Goal: Information Seeking & Learning: Learn about a topic

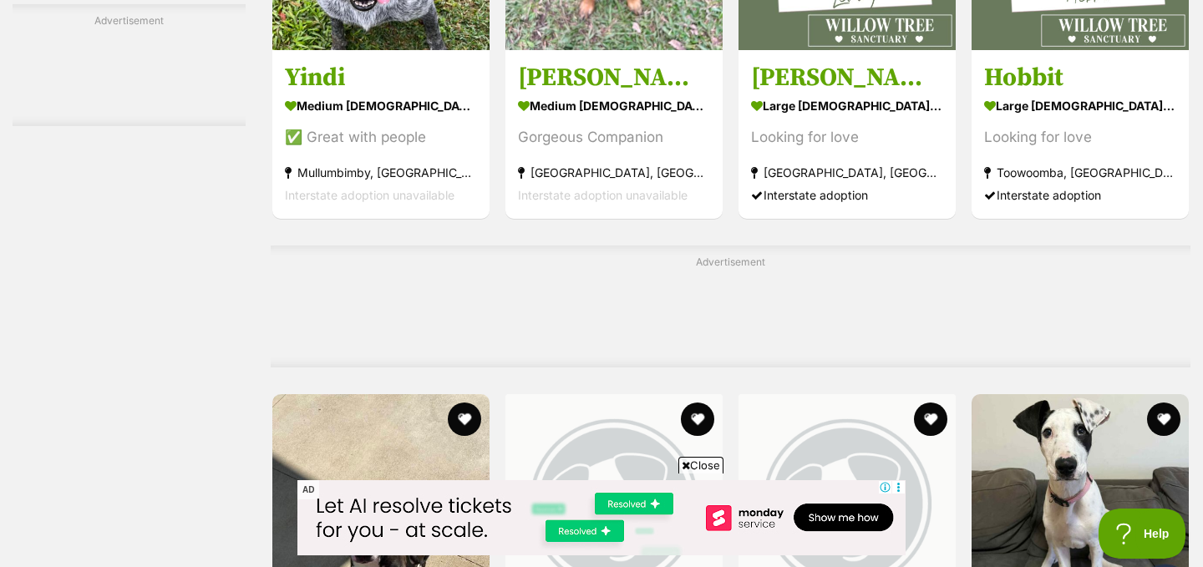
scroll to position [4175, 0]
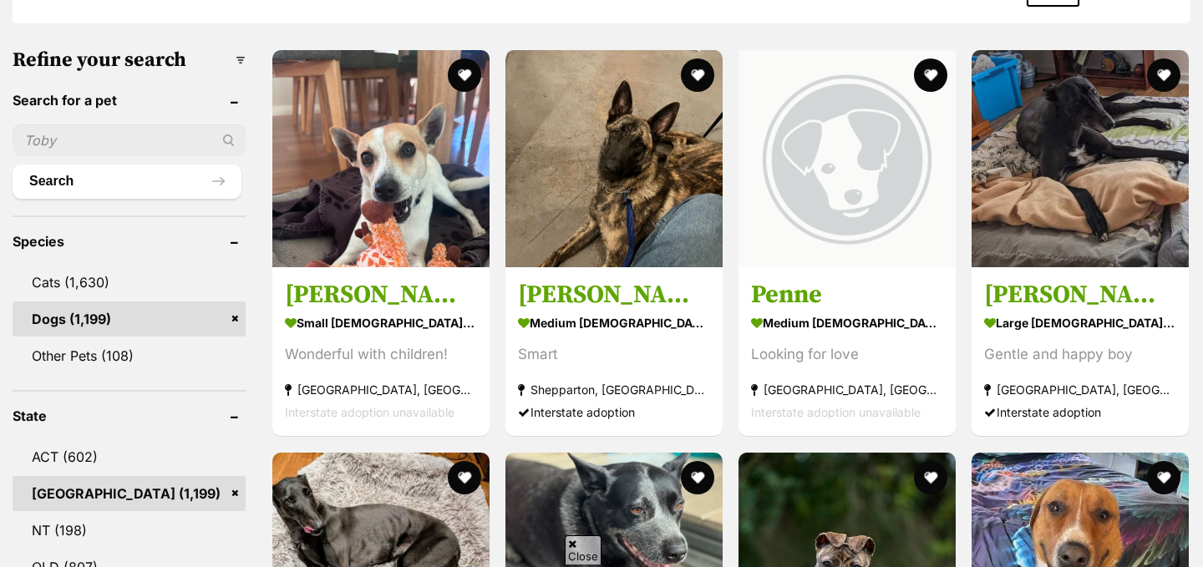
scroll to position [493, 0]
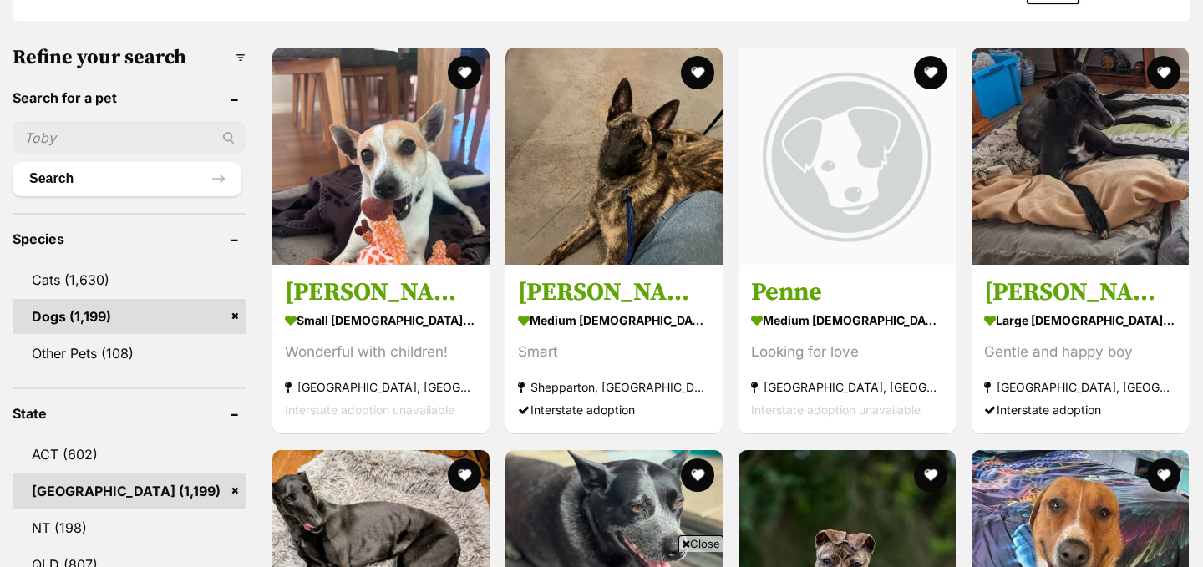
click at [106, 136] on input "text" at bounding box center [129, 138] width 233 height 32
type input "cavoodle"
click at [13, 162] on button "Search" at bounding box center [127, 178] width 229 height 33
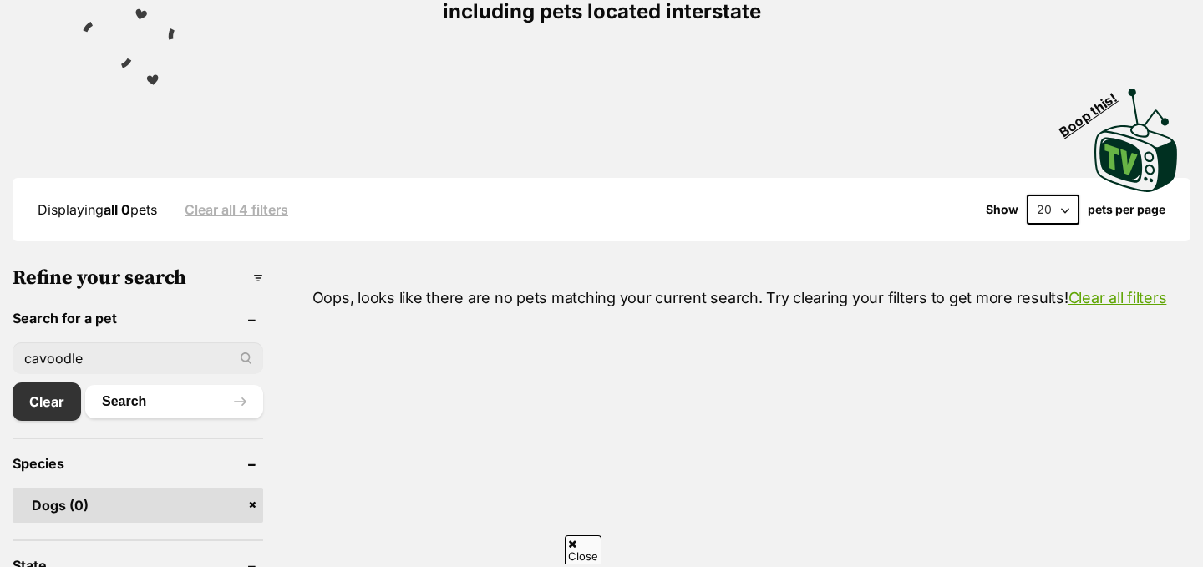
scroll to position [291, 0]
